Goal: Task Accomplishment & Management: Manage account settings

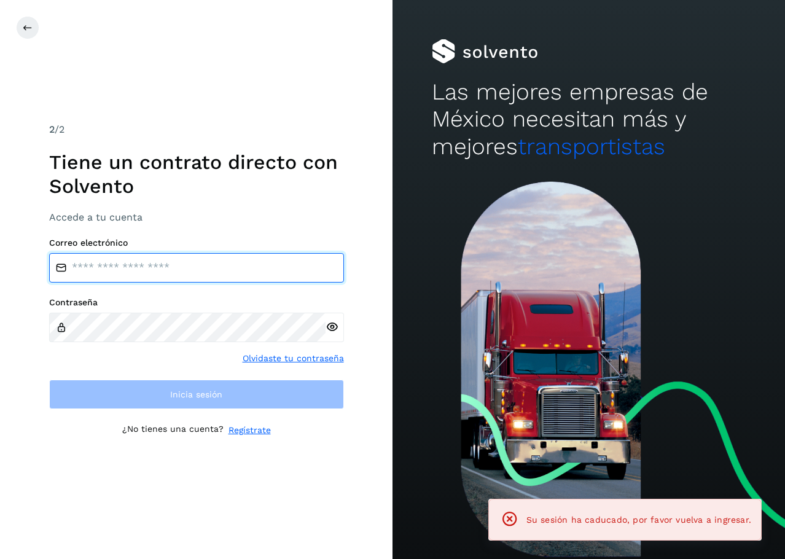
type input "**********"
click at [170, 266] on input "**********" at bounding box center [196, 267] width 295 height 29
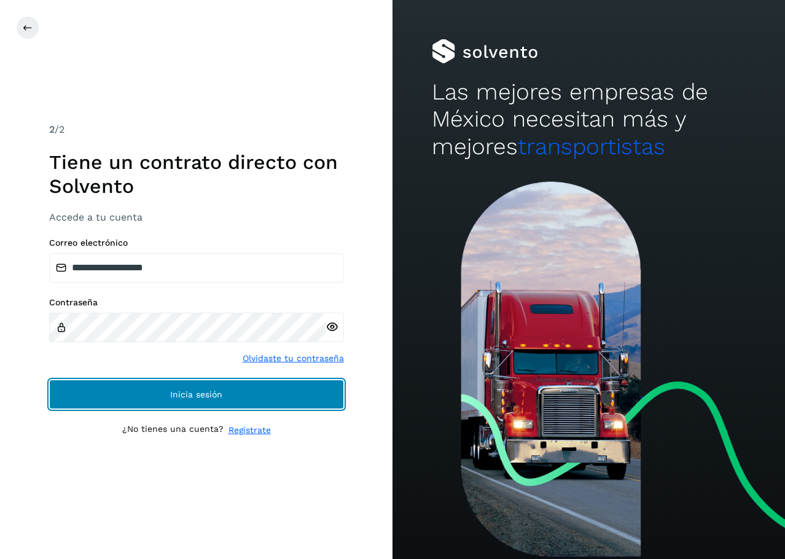
click at [150, 397] on button "Inicia sesión" at bounding box center [196, 393] width 295 height 29
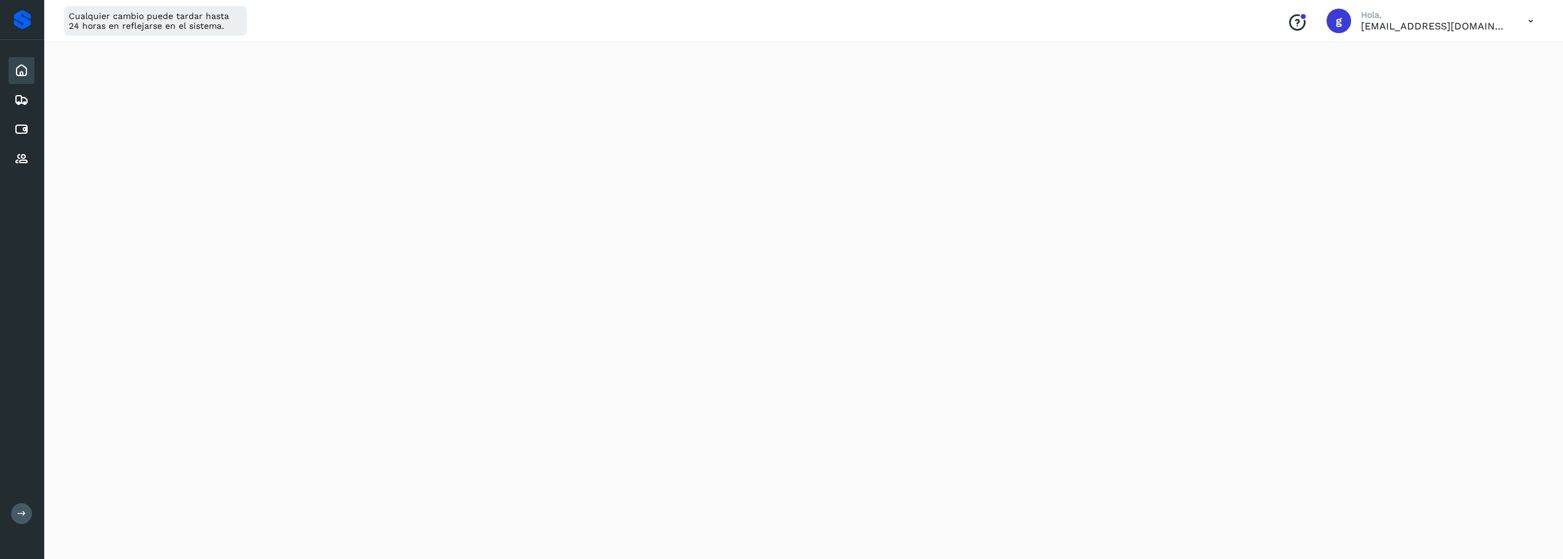
scroll to position [184, 0]
